Goal: Complete application form: Complete application form

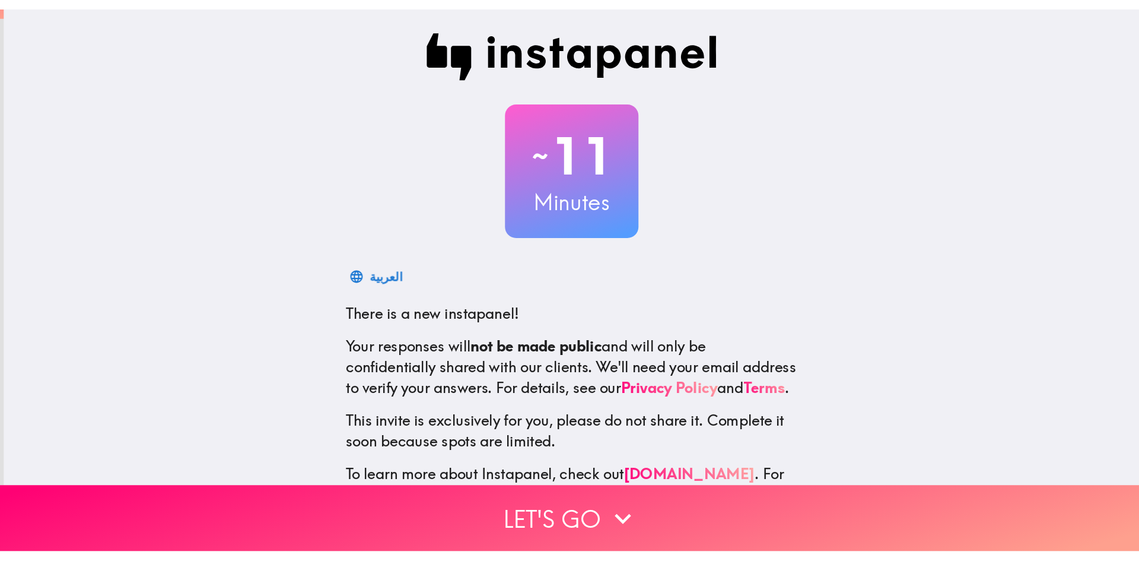
scroll to position [61, 0]
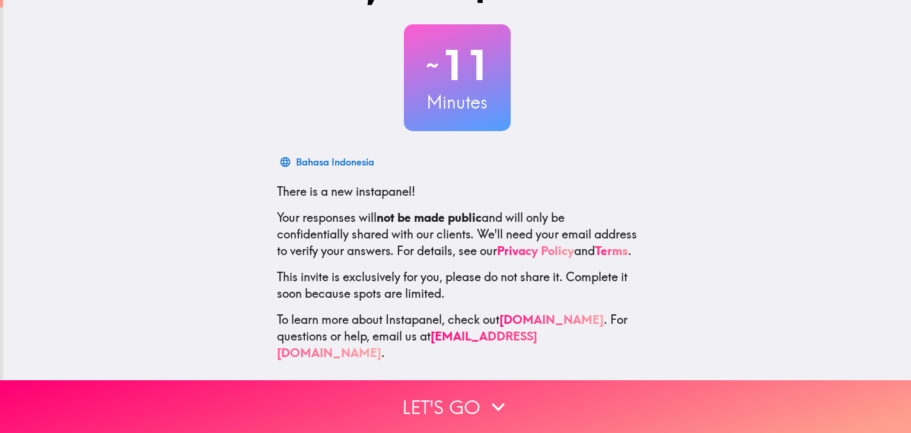
click at [591, 302] on p "This invite is exclusively for you, please do not share it. Complete it soon be…" at bounding box center [457, 285] width 361 height 33
click at [569, 243] on link "Privacy Policy" at bounding box center [535, 250] width 77 height 15
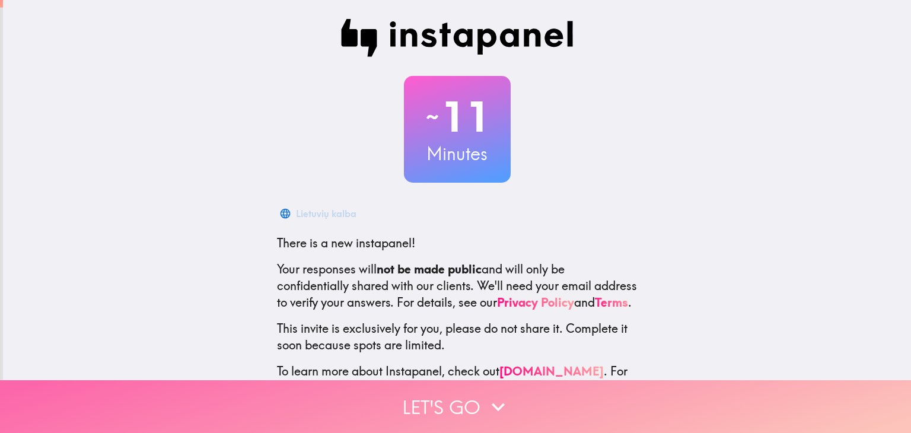
click at [490, 401] on icon "button" at bounding box center [498, 407] width 26 height 26
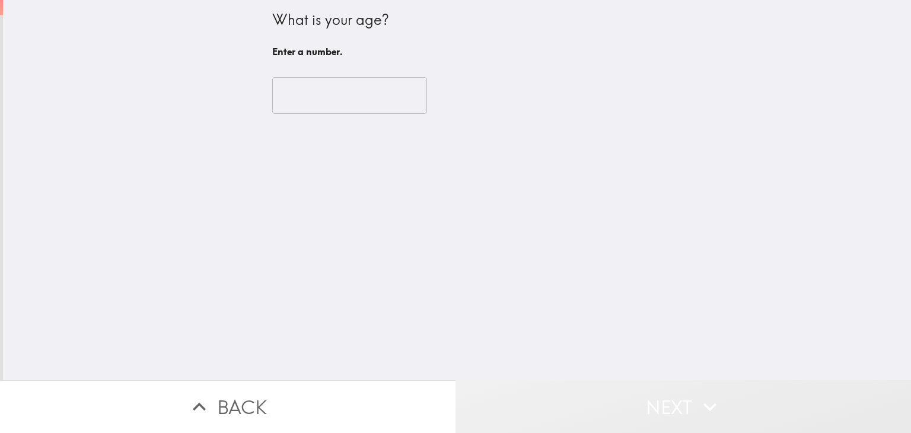
click at [489, 406] on button "Next" at bounding box center [684, 406] width 456 height 53
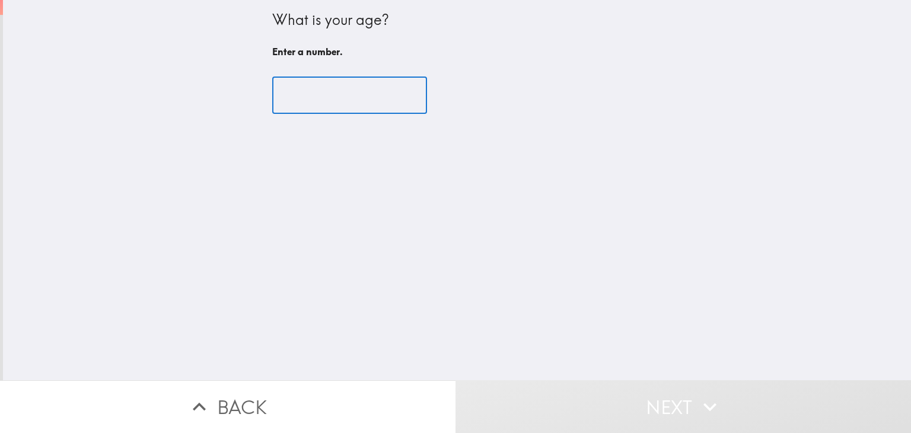
click at [320, 96] on input "number" at bounding box center [349, 95] width 155 height 37
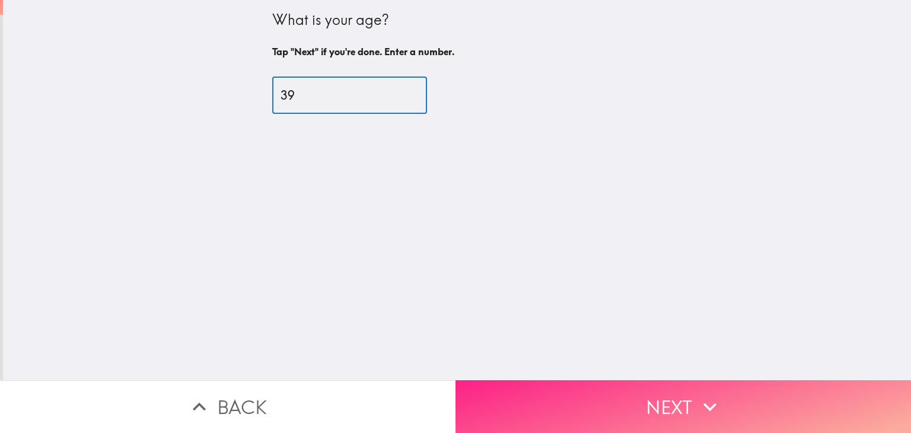
type input "39"
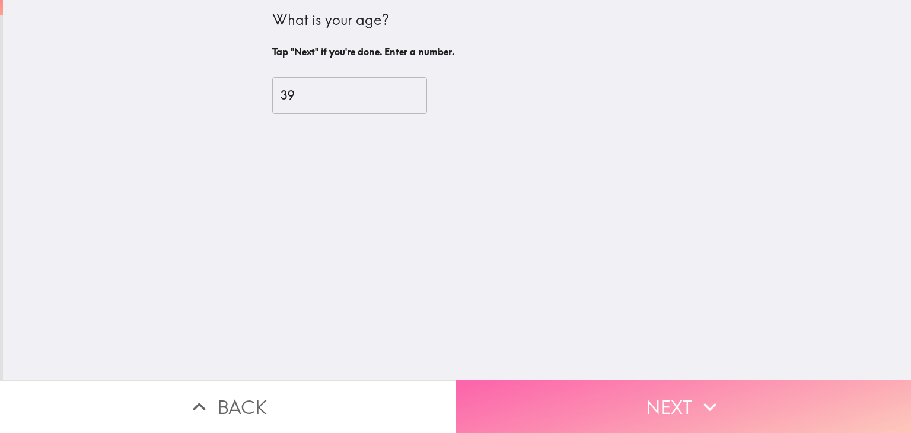
click at [699, 400] on icon "button" at bounding box center [710, 407] width 26 height 26
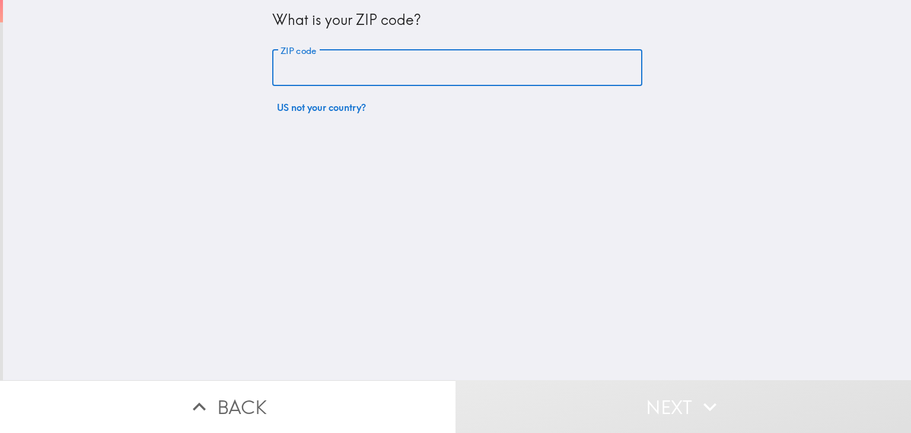
click at [318, 76] on input "ZIP code" at bounding box center [457, 68] width 370 height 37
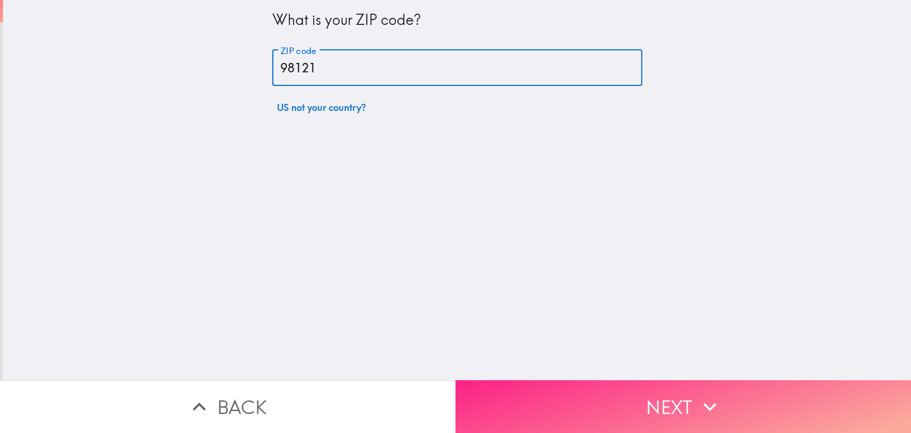
type input "98121"
click at [701, 394] on icon "button" at bounding box center [710, 407] width 26 height 26
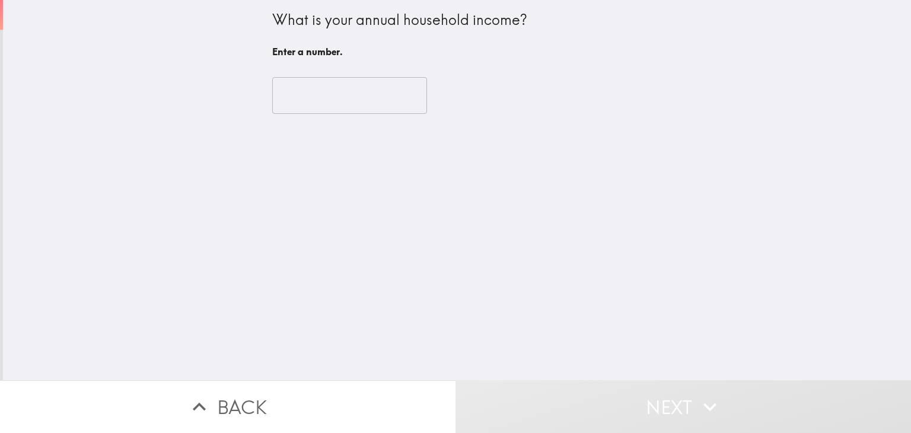
click at [316, 104] on input "number" at bounding box center [349, 95] width 155 height 37
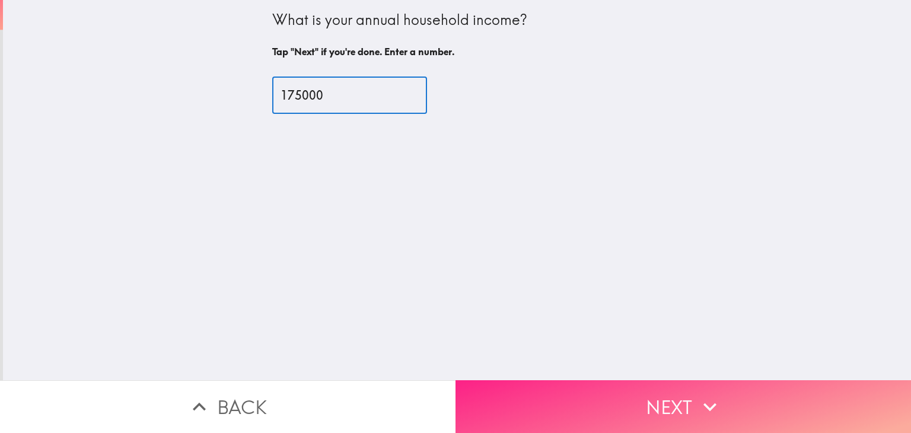
type input "175000"
click at [641, 390] on button "Next" at bounding box center [684, 406] width 456 height 53
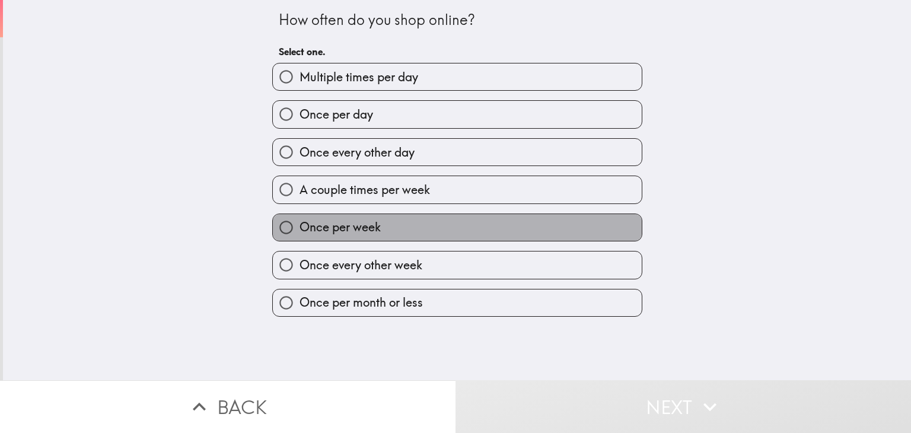
click at [370, 228] on span "Once per week" at bounding box center [340, 227] width 81 height 17
click at [300, 228] on input "Once per week" at bounding box center [286, 227] width 27 height 27
radio input "true"
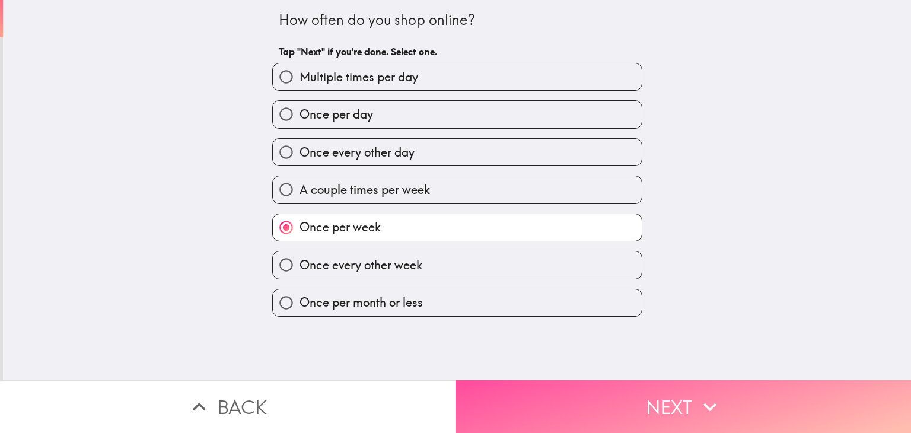
click at [628, 396] on button "Next" at bounding box center [684, 406] width 456 height 53
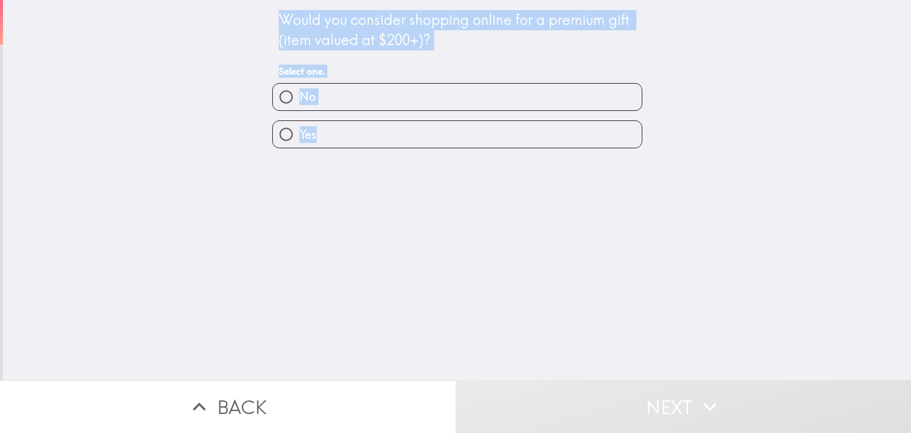
drag, startPoint x: 261, startPoint y: 11, endPoint x: 506, endPoint y: 215, distance: 318.5
click at [506, 215] on div "Would you consider shopping online for a premium gift (item valued at $200+)? S…" at bounding box center [457, 190] width 908 height 380
click at [155, 110] on div "Would you consider shopping online for a premium gift (item valued at $200+)? S…" at bounding box center [457, 190] width 908 height 380
drag, startPoint x: 370, startPoint y: 36, endPoint x: 323, endPoint y: 144, distance: 117.9
click at [323, 144] on div "Would you consider shopping online for a premium gift (item valued at $200+)? S…" at bounding box center [458, 74] width 380 height 148
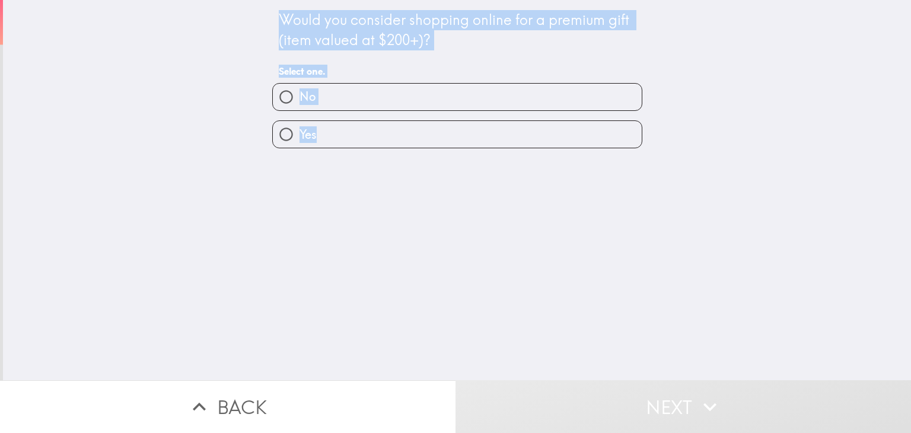
drag, startPoint x: 394, startPoint y: 20, endPoint x: 458, endPoint y: 21, distance: 64.1
click at [437, 37] on div "Would you consider shopping online for a premium gift (item valued at $200+)?" at bounding box center [457, 30] width 357 height 40
click at [433, 34] on div "Would you consider shopping online for a premium gift (item valued at $200+)?" at bounding box center [457, 30] width 357 height 40
